Goal: Task Accomplishment & Management: Manage account settings

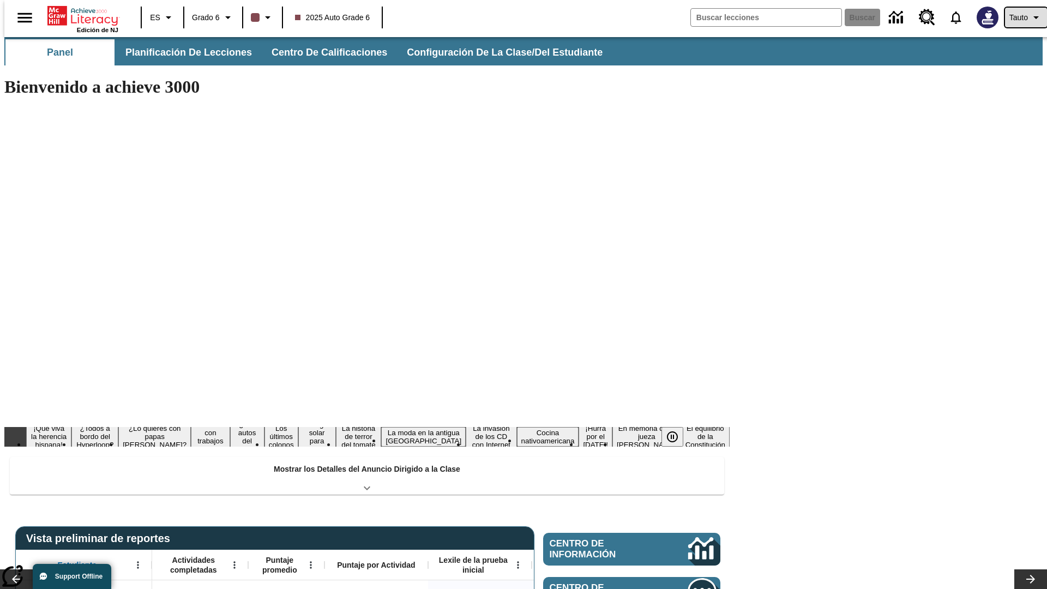
click at [1021, 17] on span "Tauto" at bounding box center [1019, 17] width 19 height 11
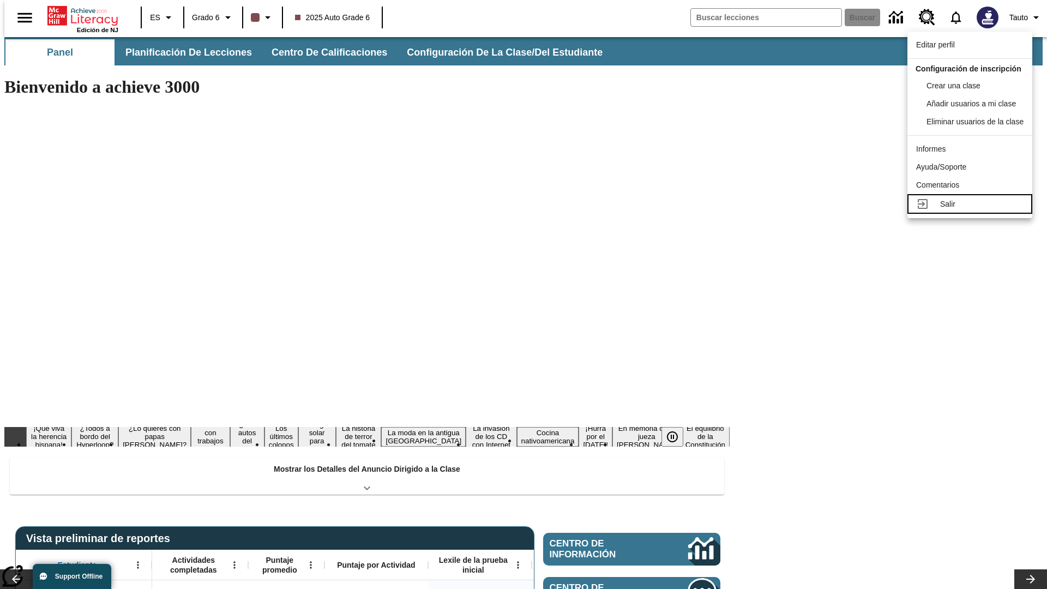
click at [973, 210] on div "Salir" at bounding box center [982, 204] width 83 height 11
